Goal: Transaction & Acquisition: Purchase product/service

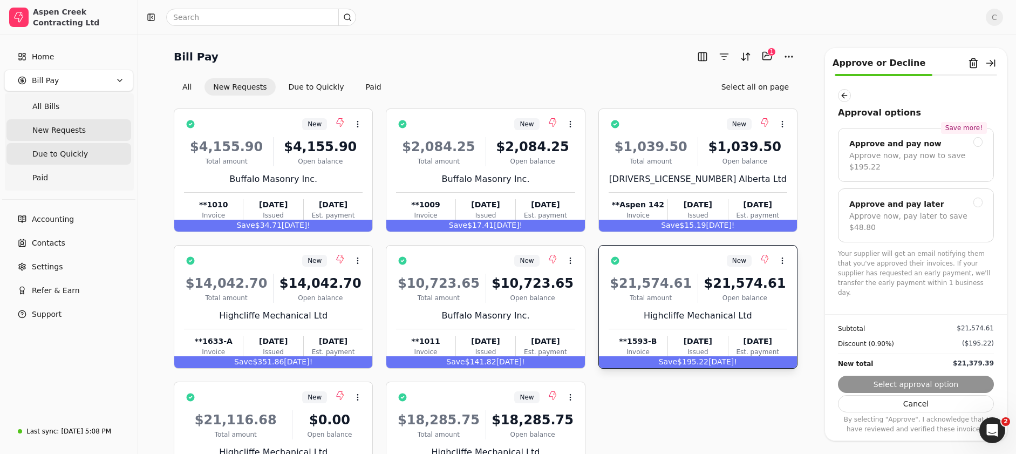
click at [74, 153] on span "Due to Quickly" at bounding box center [60, 153] width 56 height 11
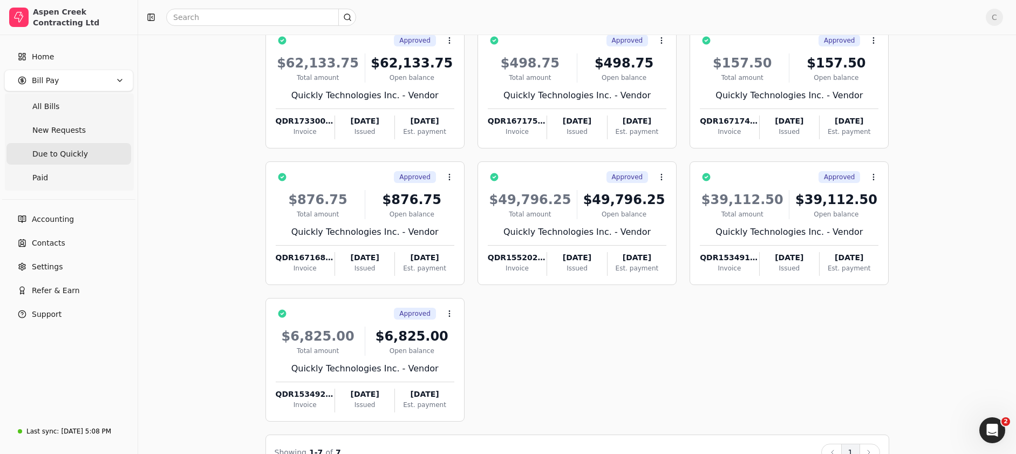
scroll to position [96, 0]
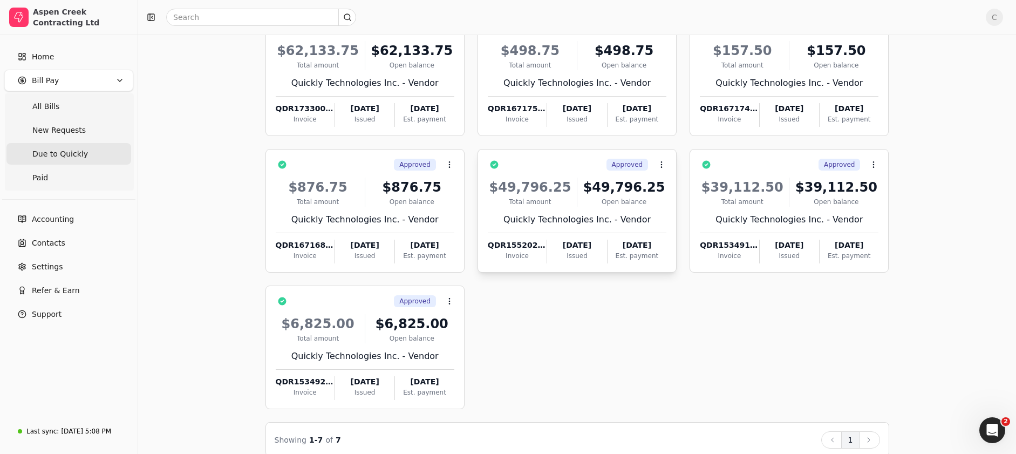
click at [563, 163] on div "Approved Context Menu Button" at bounding box center [584, 164] width 163 height 18
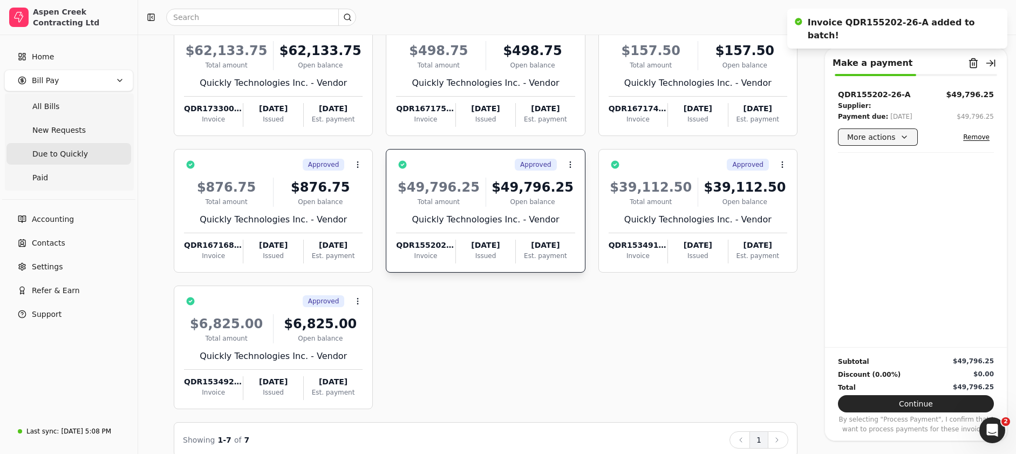
click at [891, 133] on button "More actions" at bounding box center [878, 136] width 80 height 17
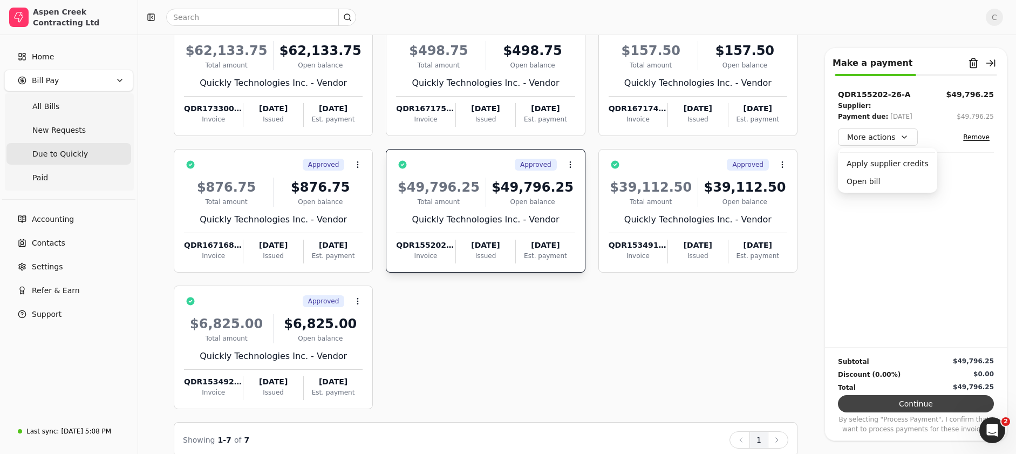
click at [931, 406] on button "Continue" at bounding box center [916, 403] width 156 height 17
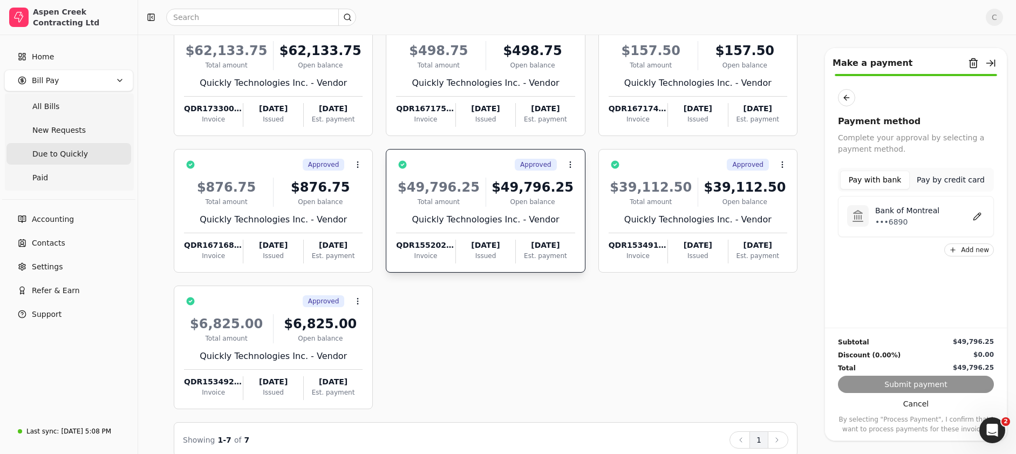
click at [875, 181] on button "Pay with bank" at bounding box center [875, 179] width 70 height 19
click at [903, 384] on div "Subtotal $49,796.25 Discount (0.00%) $0.00 Total $49,796.25 Submit payment Canc…" at bounding box center [916, 380] width 182 height 106
click at [889, 209] on p "Bank of Montreal" at bounding box center [907, 210] width 64 height 11
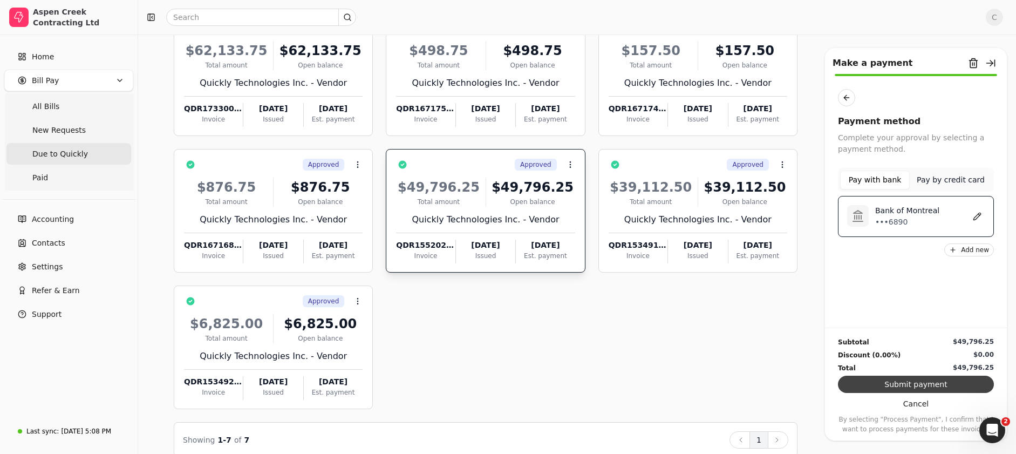
click at [905, 385] on button "Submit payment" at bounding box center [916, 383] width 156 height 17
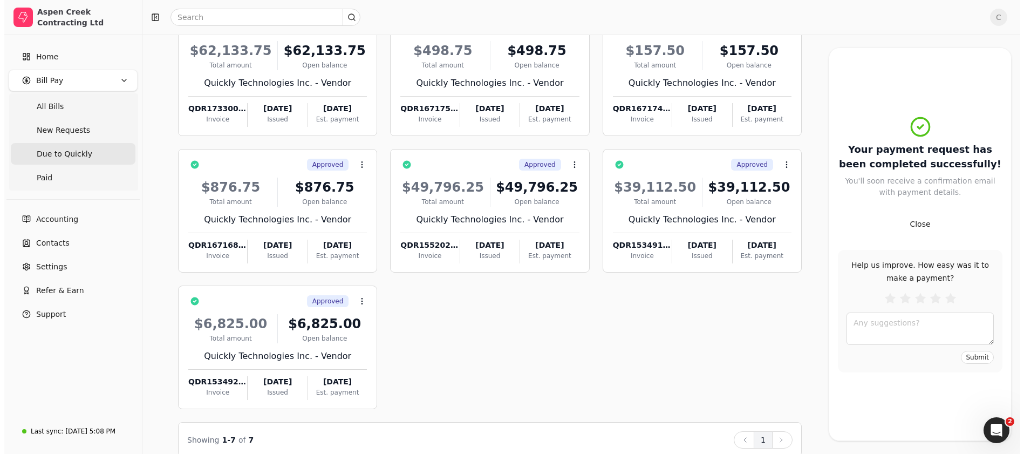
scroll to position [0, 0]
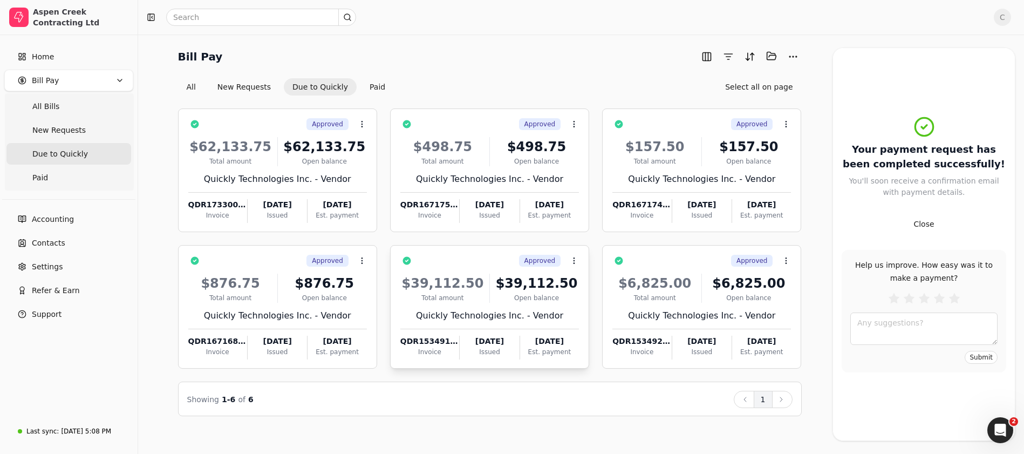
click at [450, 257] on div "Approved Context Menu Button" at bounding box center [496, 260] width 163 height 18
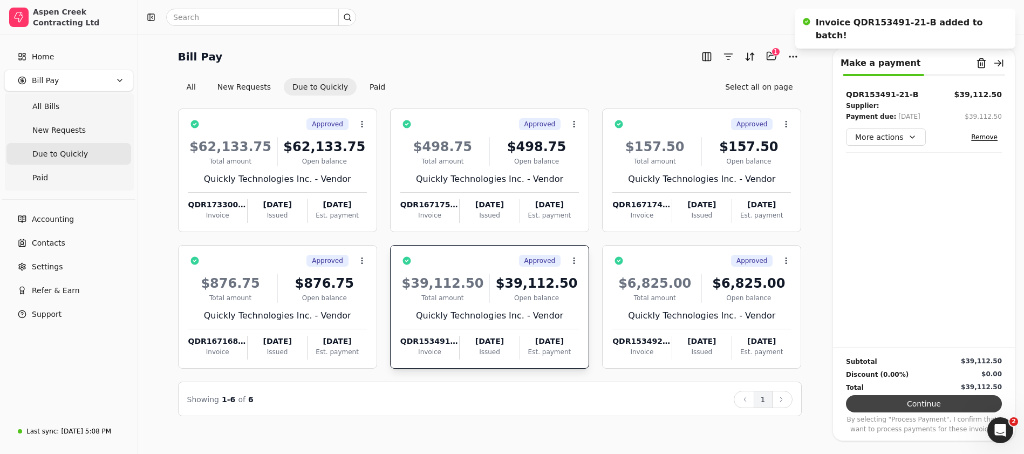
click at [913, 404] on button "Continue" at bounding box center [924, 403] width 156 height 17
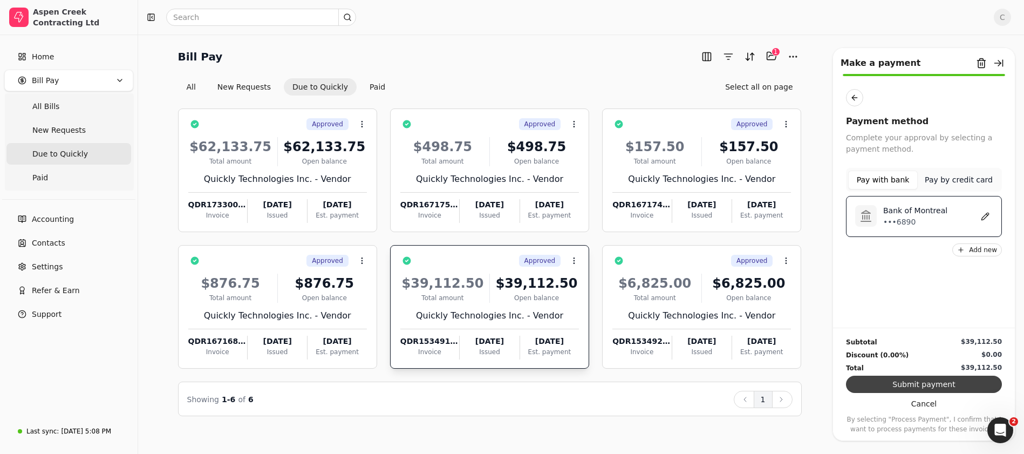
click at [920, 383] on button "Submit payment" at bounding box center [924, 383] width 156 height 17
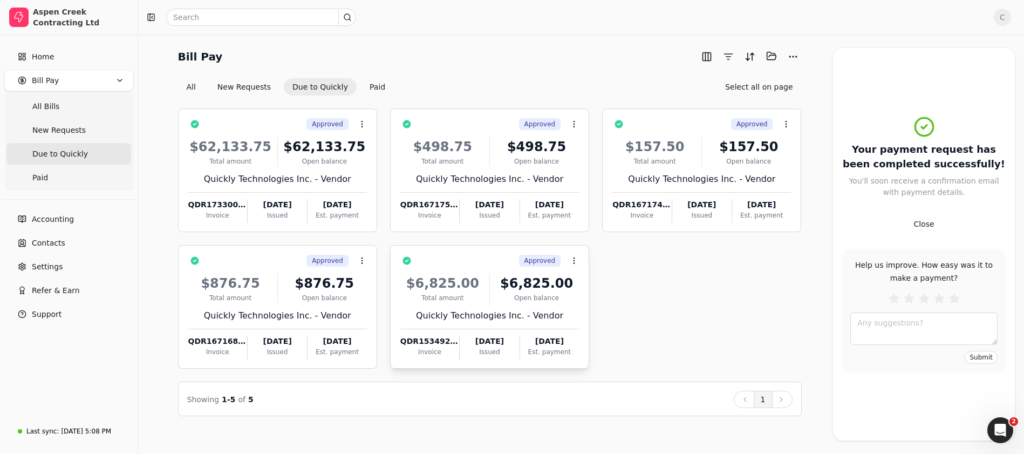
click at [477, 263] on div "Approved Context Menu Button" at bounding box center [496, 260] width 163 height 18
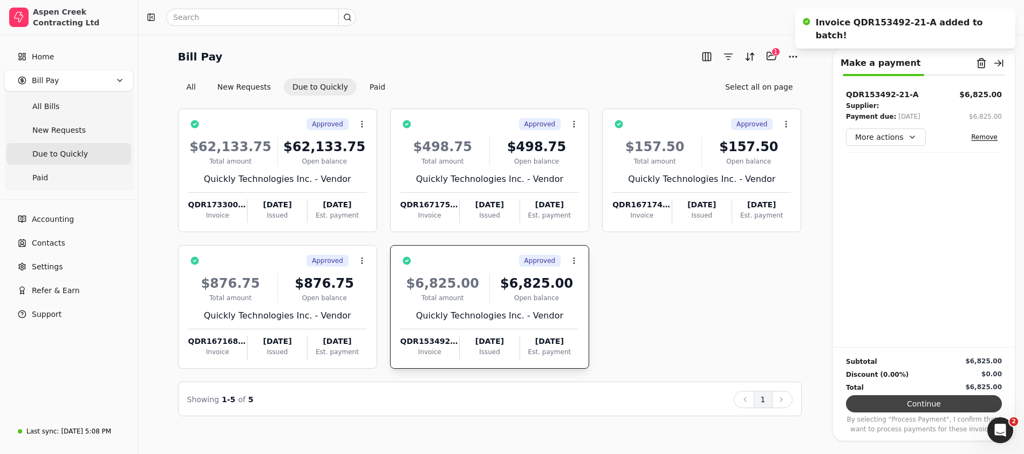
click at [940, 407] on button "Continue" at bounding box center [924, 403] width 156 height 17
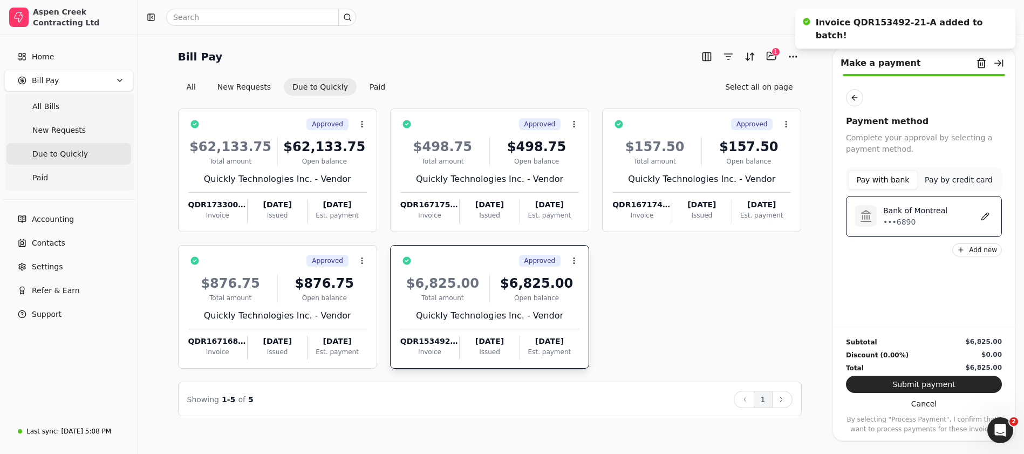
click at [876, 182] on button "Pay with bank" at bounding box center [883, 179] width 70 height 19
click at [874, 176] on button "Pay with bank" at bounding box center [883, 179] width 70 height 19
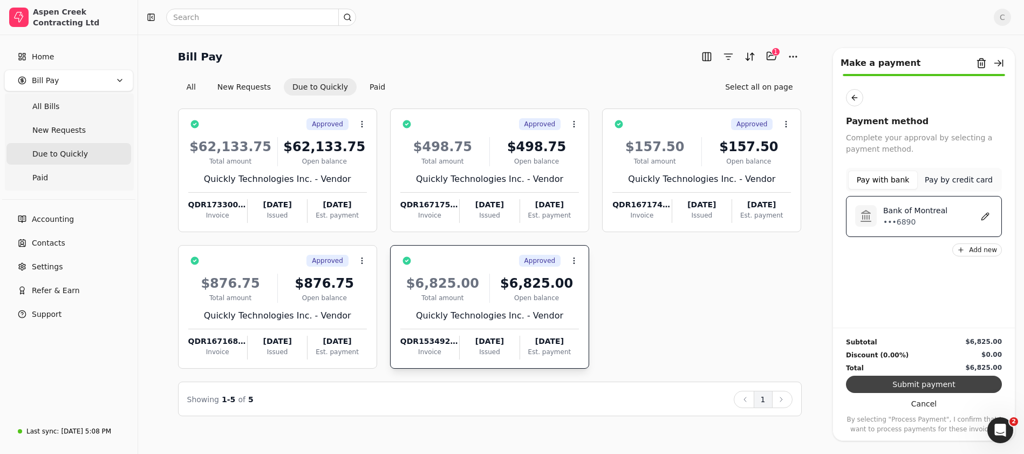
click at [909, 386] on button "Submit payment" at bounding box center [924, 383] width 156 height 17
